Goal: Navigation & Orientation: Find specific page/section

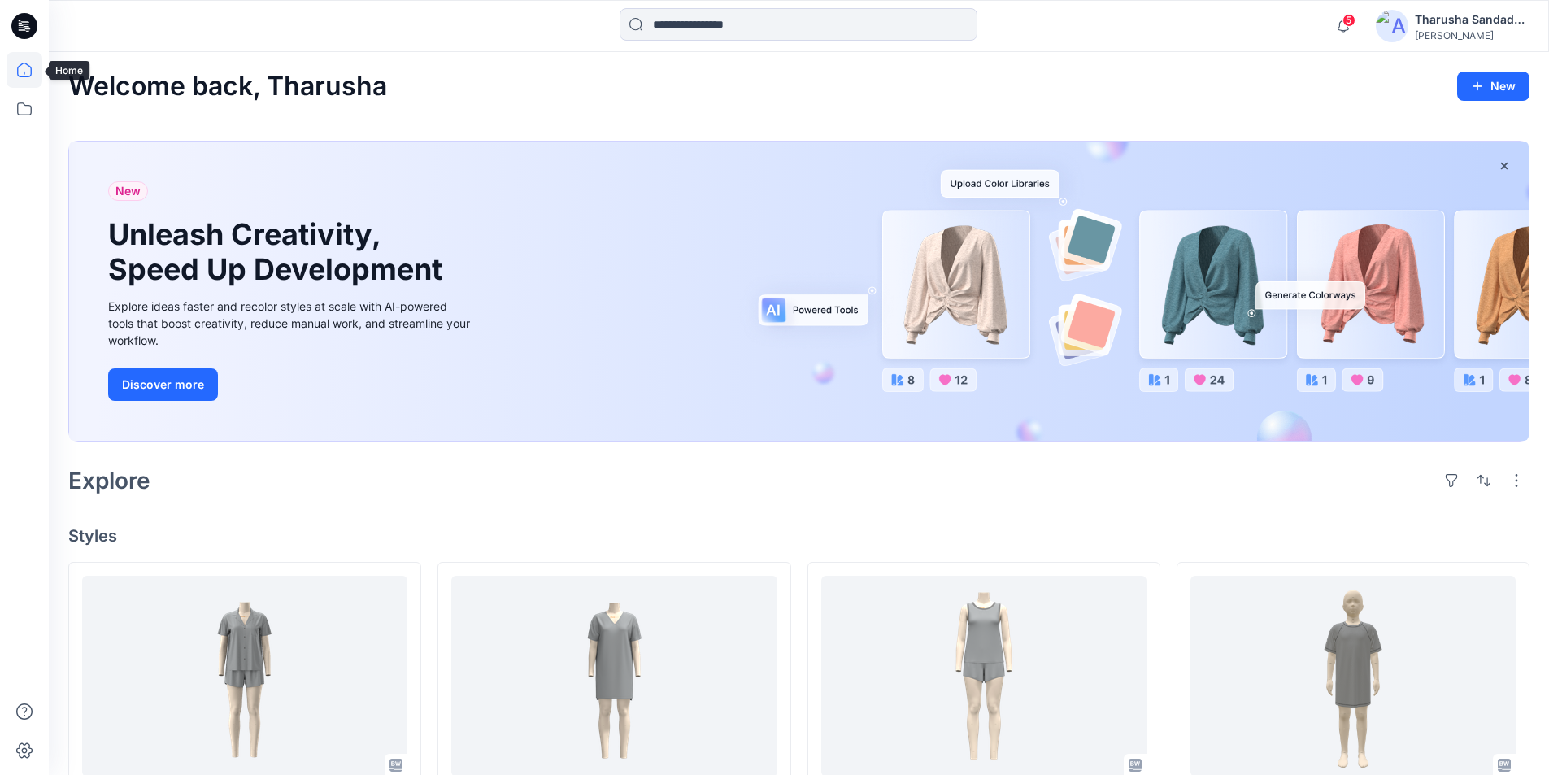
click at [36, 66] on icon at bounding box center [25, 70] width 36 height 36
click at [1103, 119] on div "Welcome back, Tharusha New New Unleash Creativity, Speed Up Development Explore…" at bounding box center [799, 788] width 1500 height 1472
drag, startPoint x: 648, startPoint y: 485, endPoint x: 751, endPoint y: 489, distance: 103.3
click at [658, 492] on div "Explore" at bounding box center [798, 480] width 1461 height 39
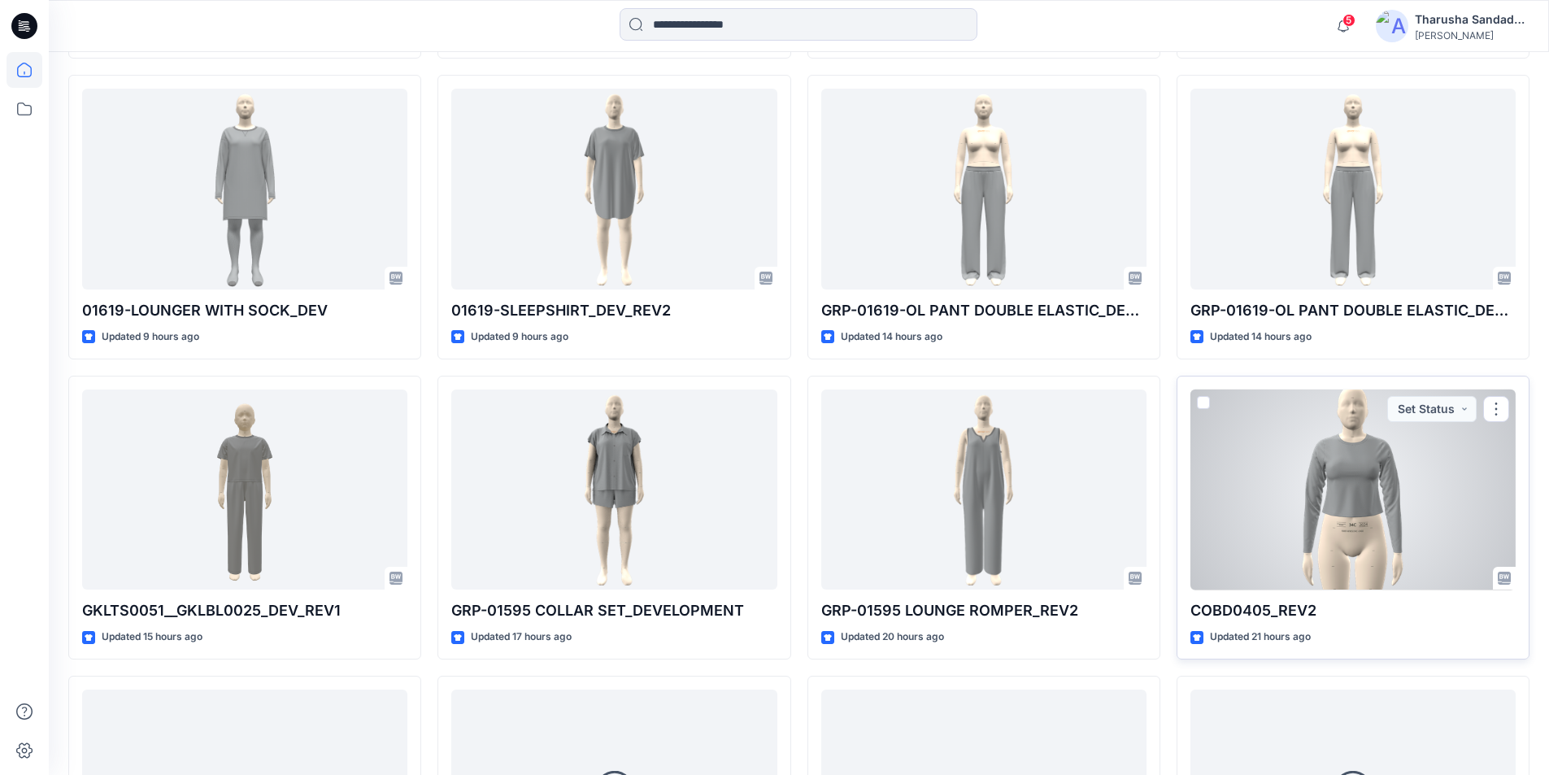
scroll to position [813, 0]
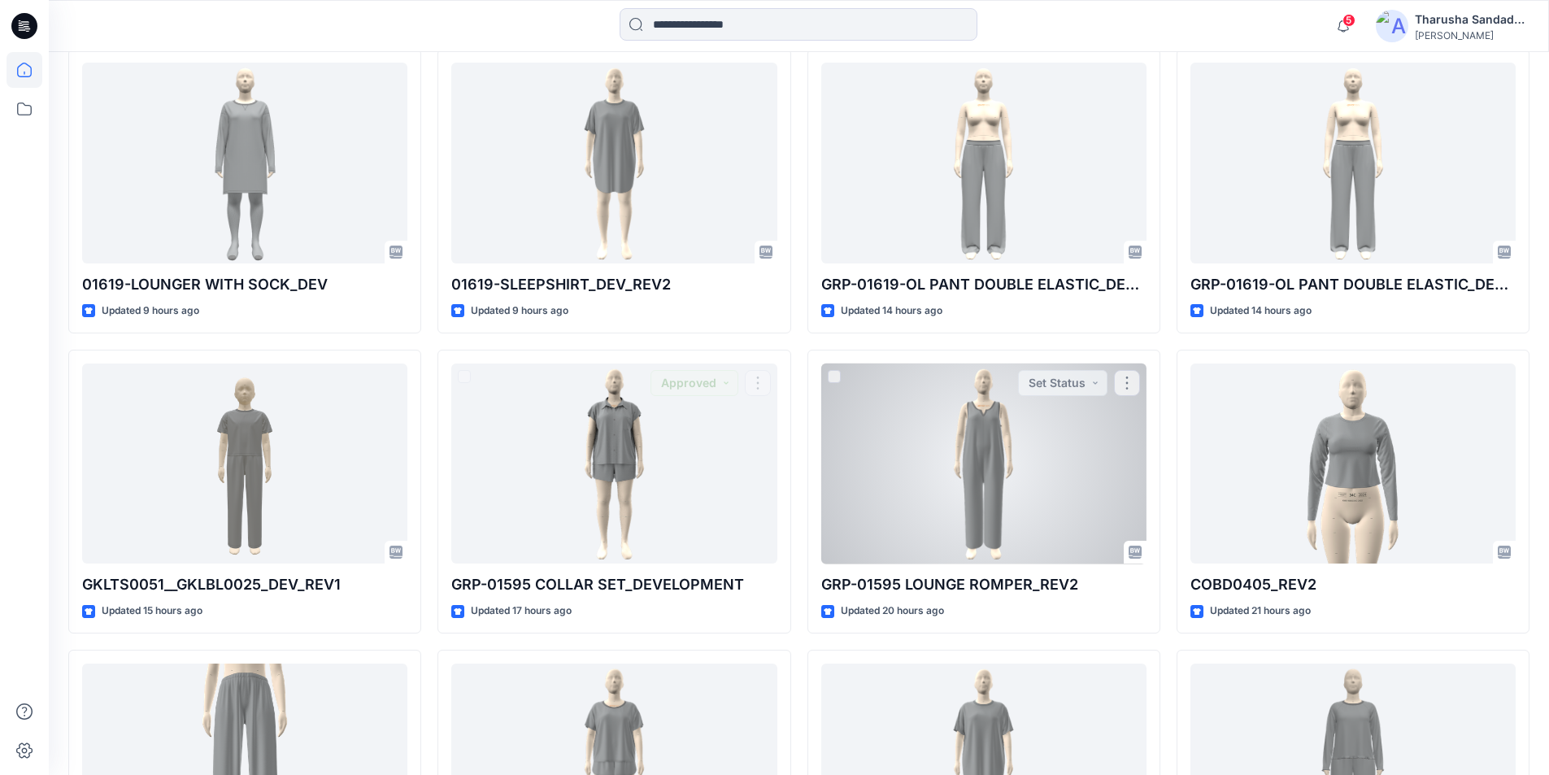
click at [916, 460] on div at bounding box center [983, 463] width 325 height 201
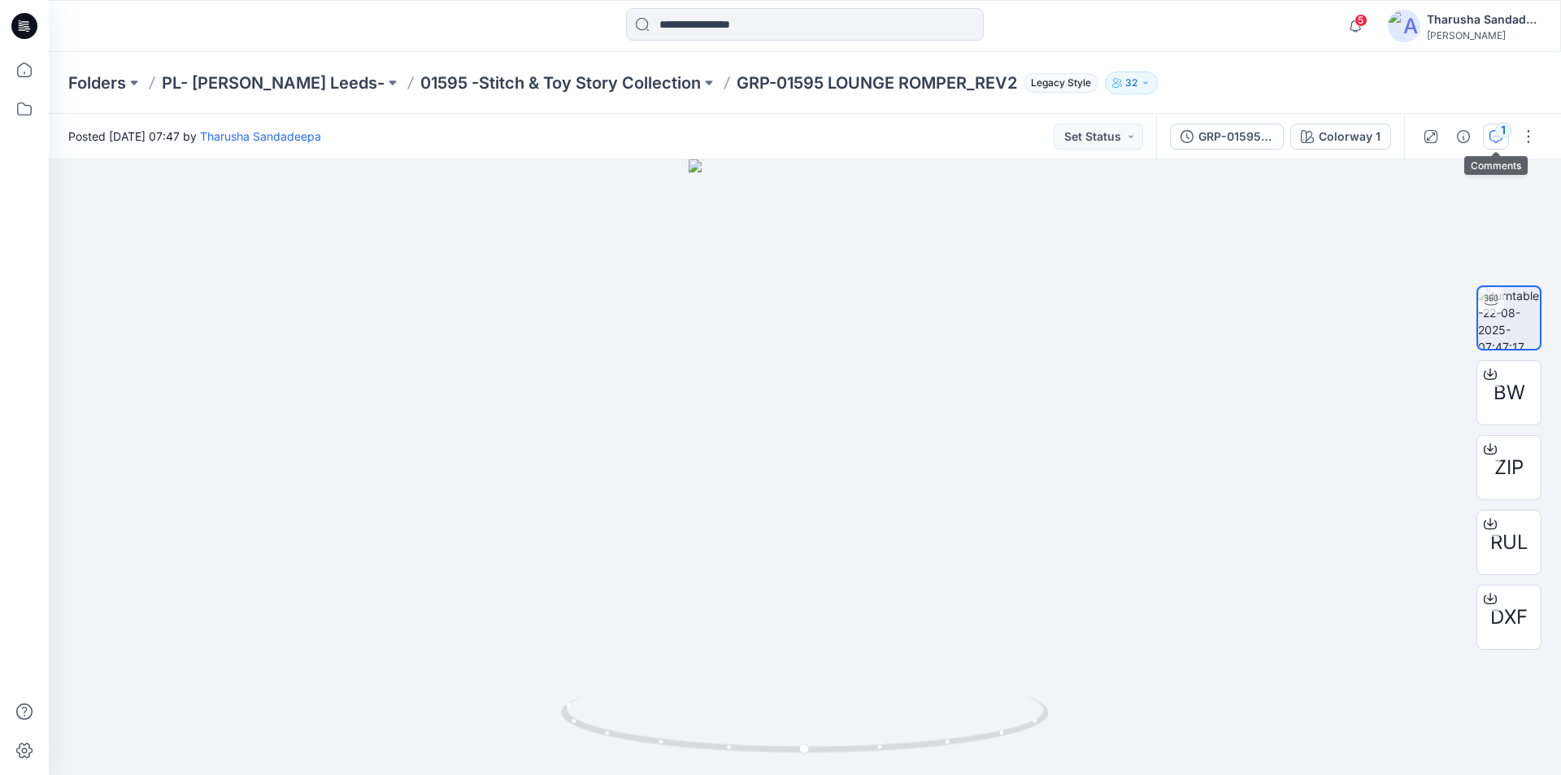
click at [1499, 146] on button "1" at bounding box center [1496, 137] width 26 height 26
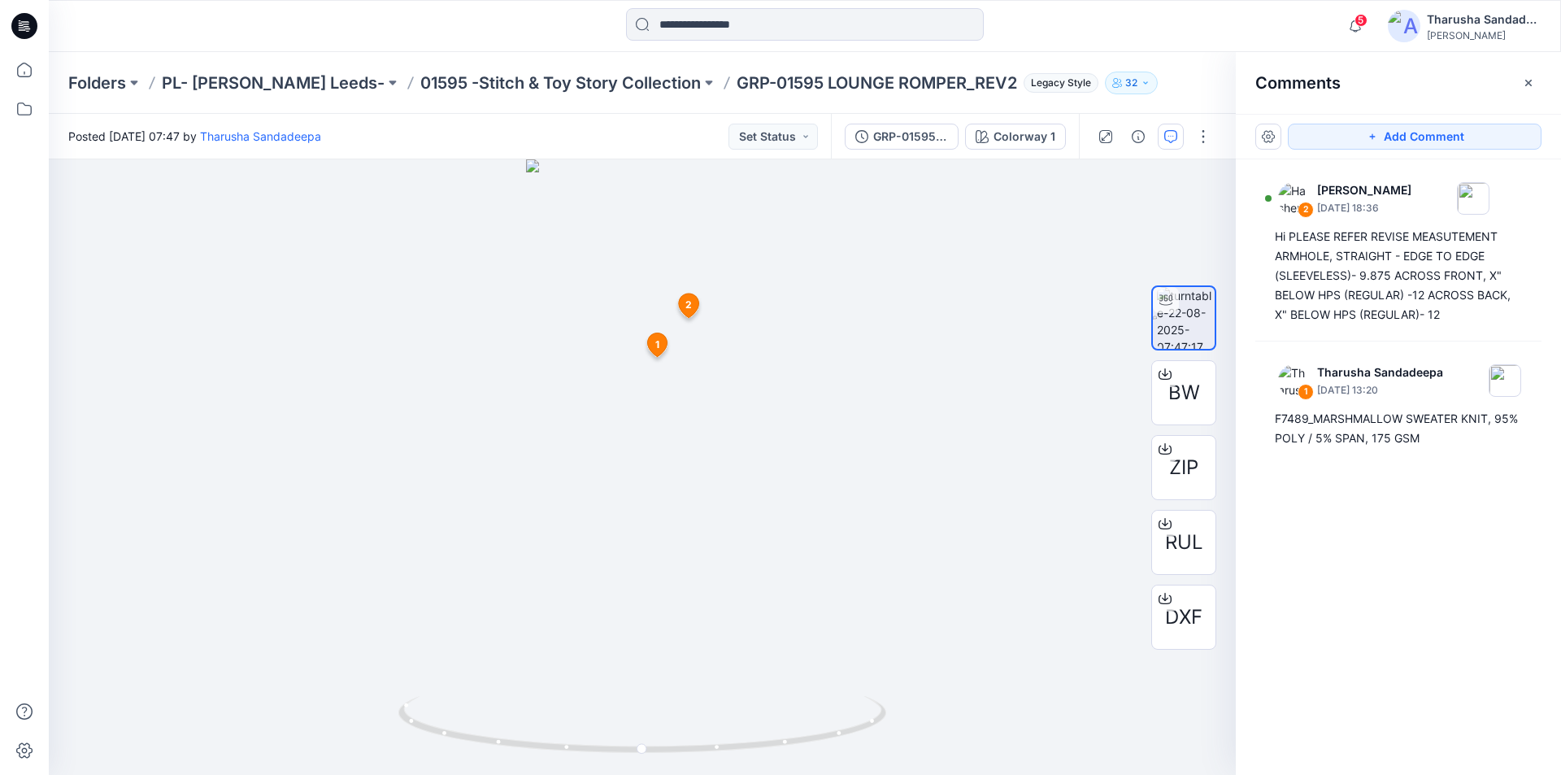
click at [22, 18] on icon at bounding box center [24, 26] width 26 height 26
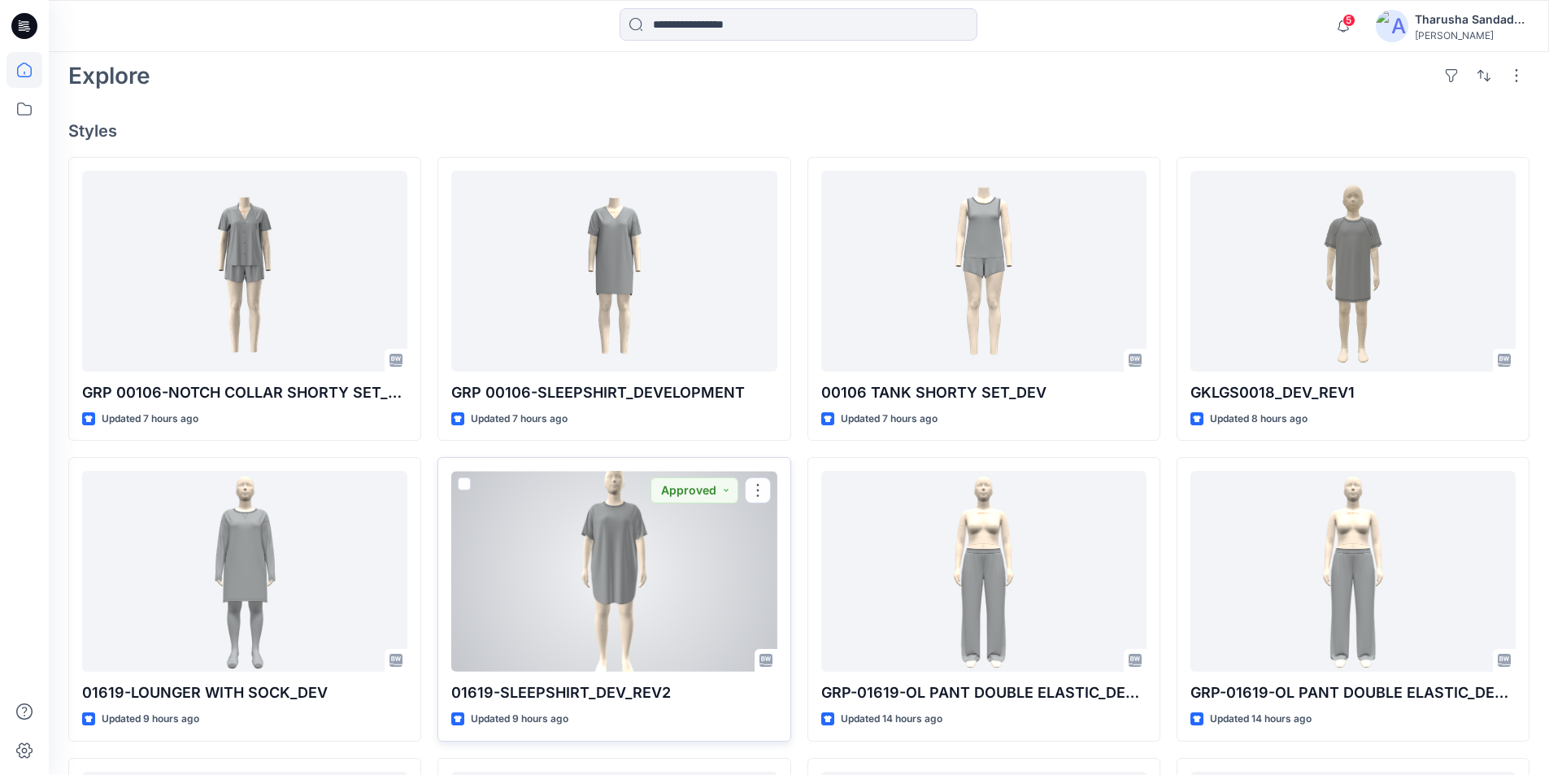
scroll to position [406, 0]
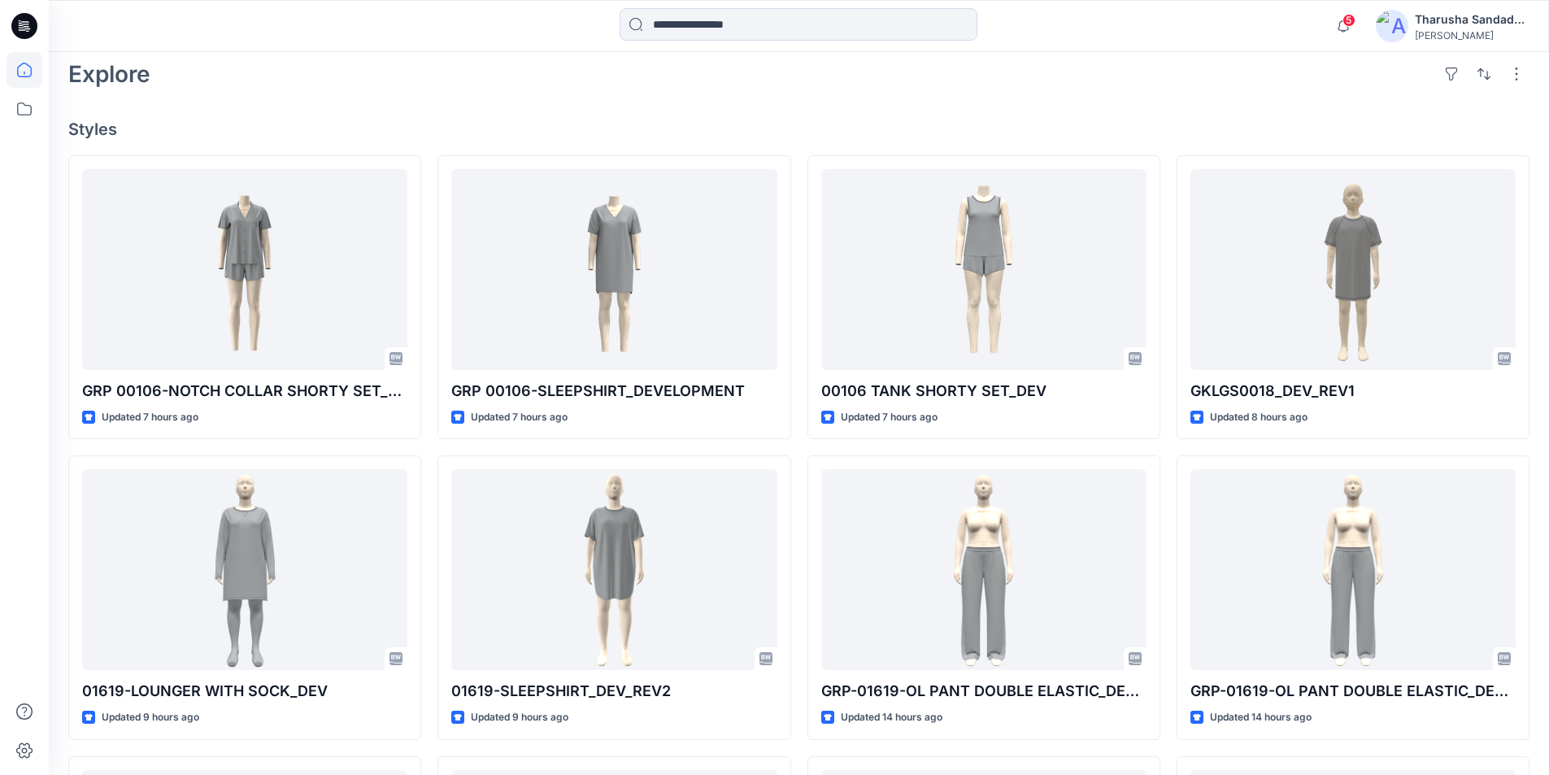
click at [1345, 20] on span "5" at bounding box center [1348, 20] width 13 height 13
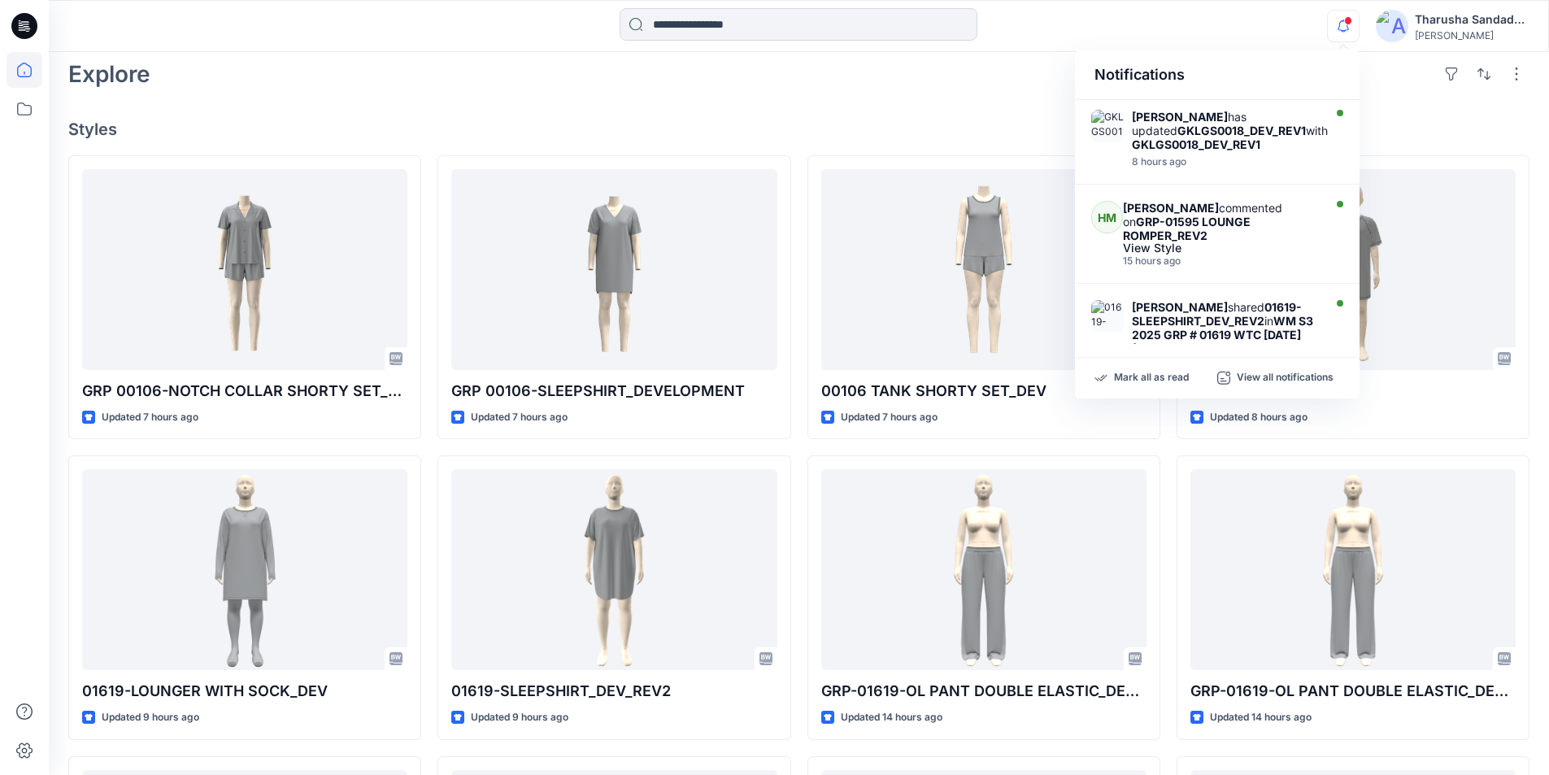
click at [1140, 373] on p "Mark all as read" at bounding box center [1151, 378] width 75 height 15
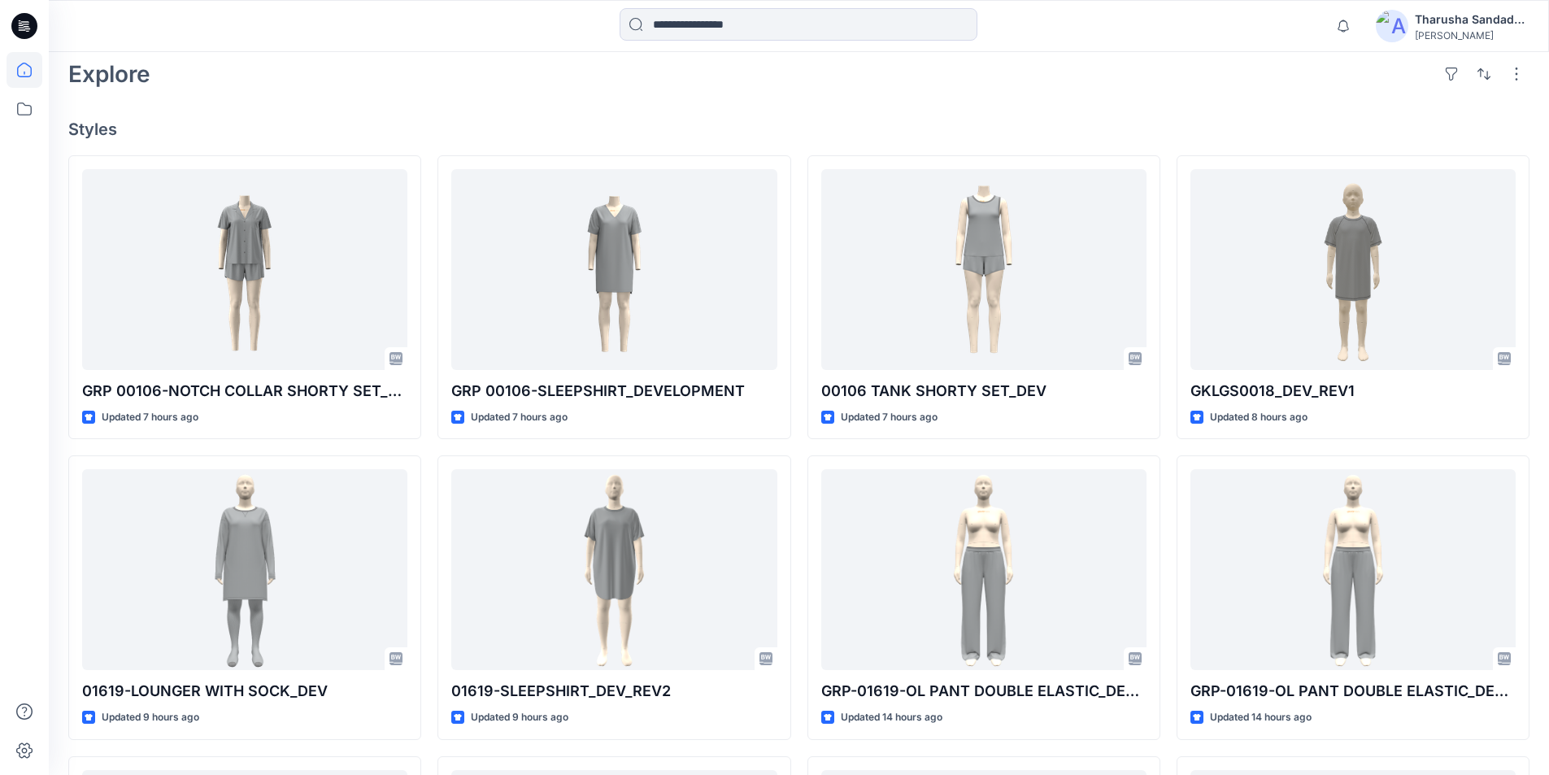
click at [1136, 132] on h4 "Styles" at bounding box center [798, 129] width 1461 height 20
drag, startPoint x: 1064, startPoint y: 121, endPoint x: 1089, endPoint y: 13, distance: 111.0
